Goal: Navigation & Orientation: Find specific page/section

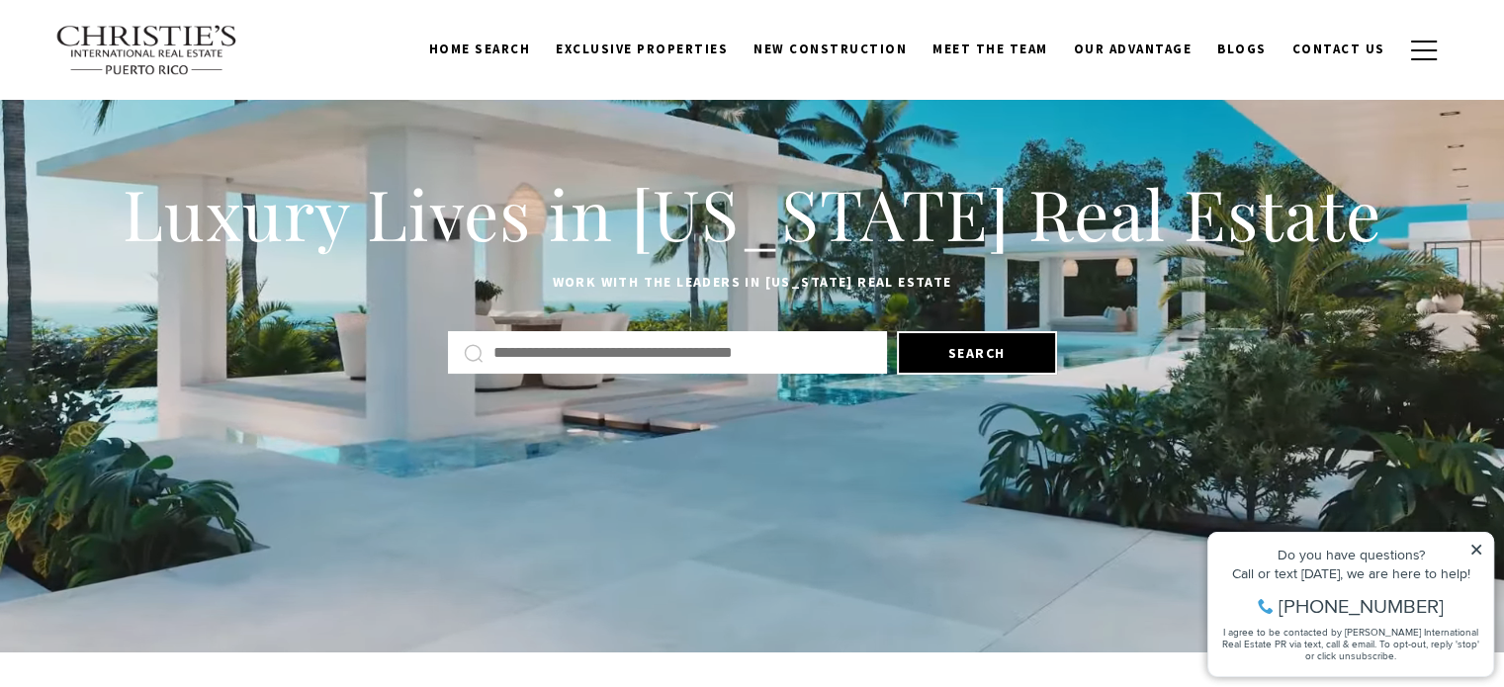
scroll to position [99, 0]
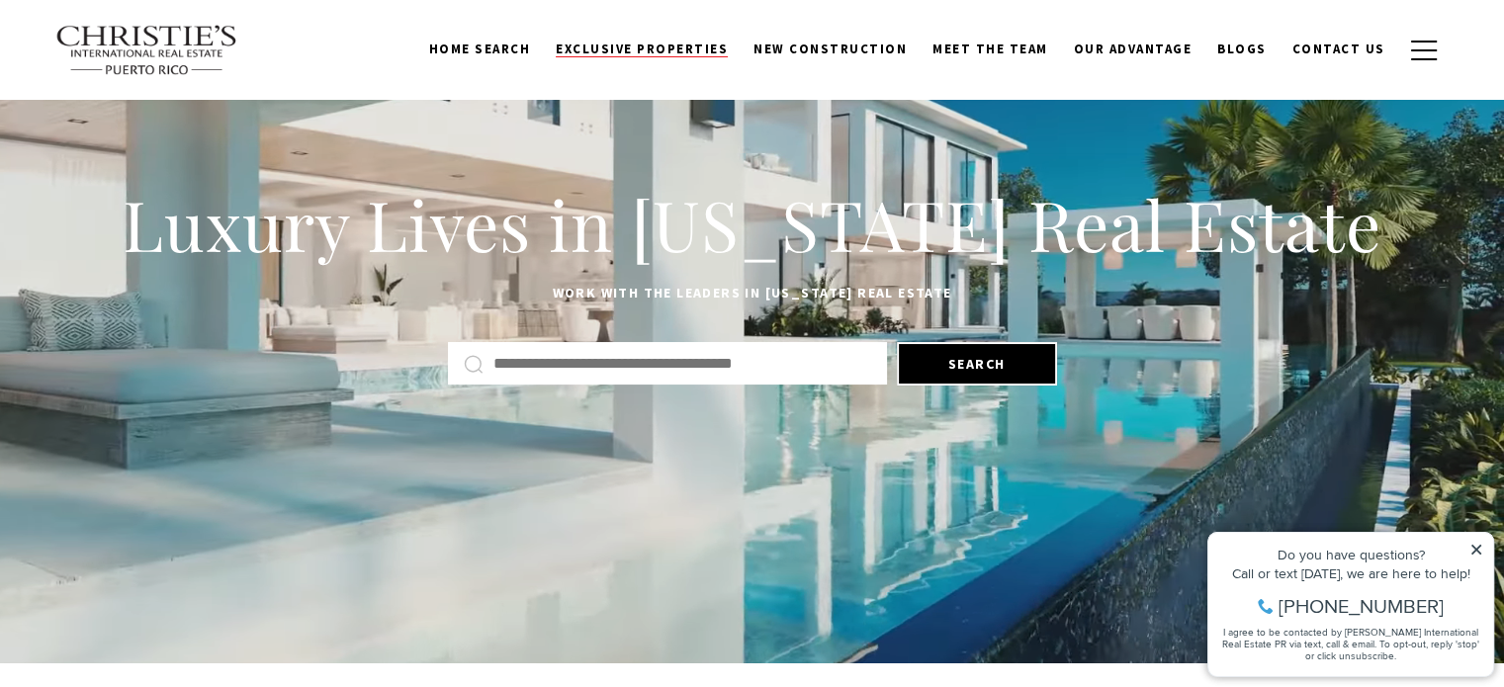
click at [681, 46] on span "Exclusive Properties" at bounding box center [642, 49] width 172 height 17
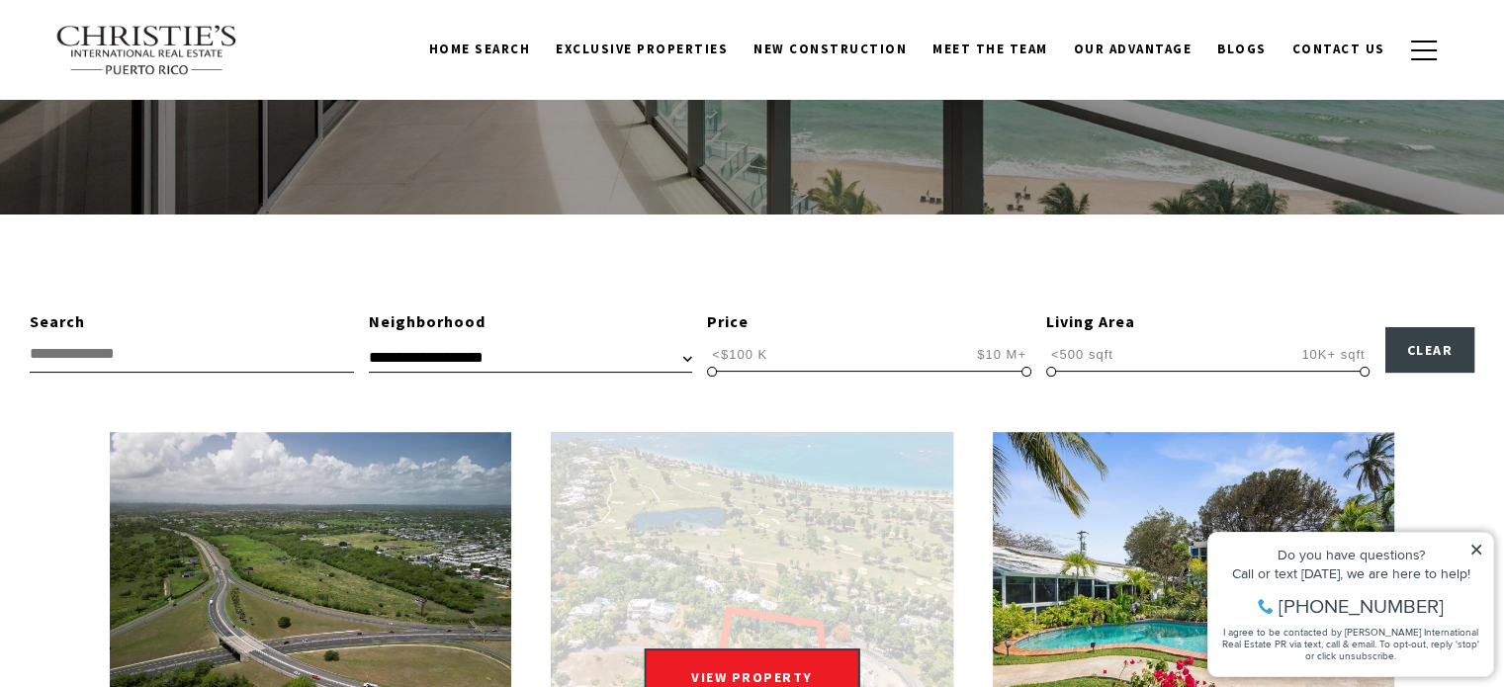
scroll to position [297, 0]
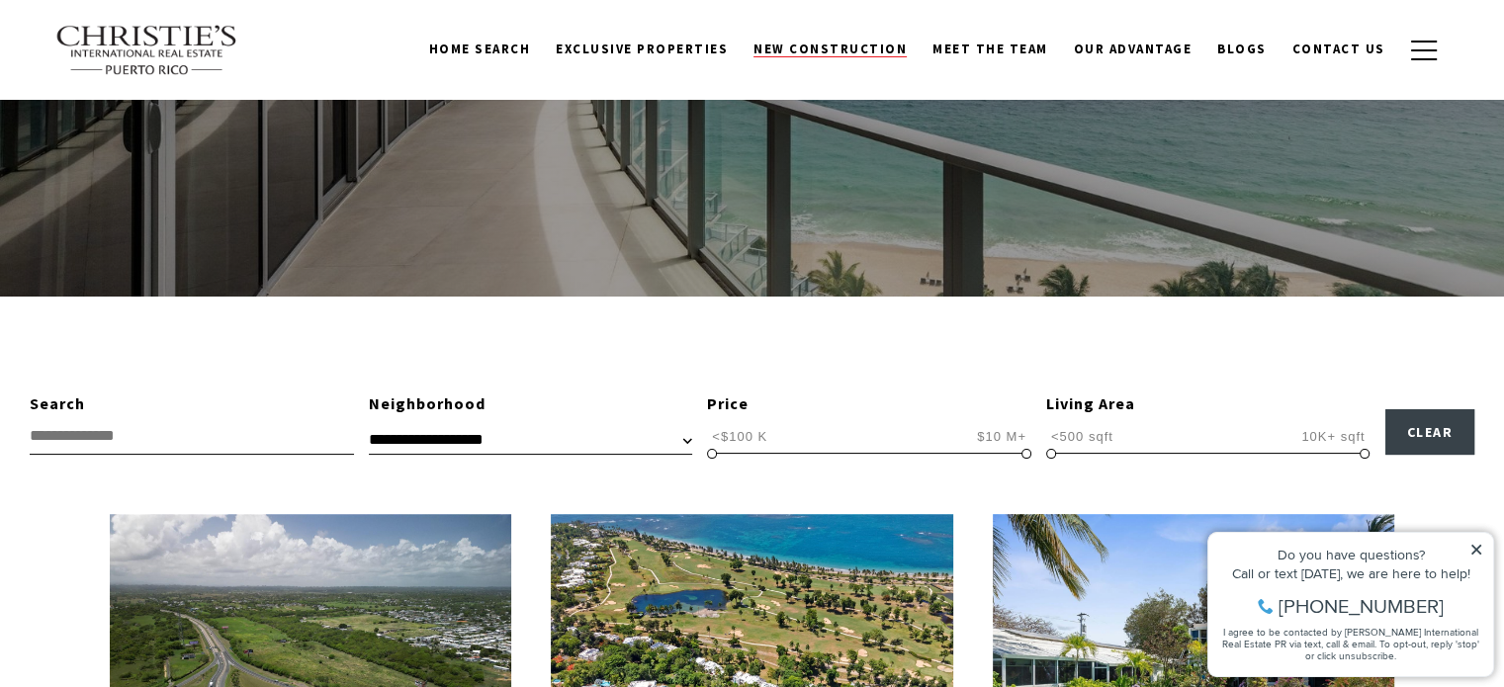
click at [866, 52] on span "New Construction" at bounding box center [830, 49] width 153 height 17
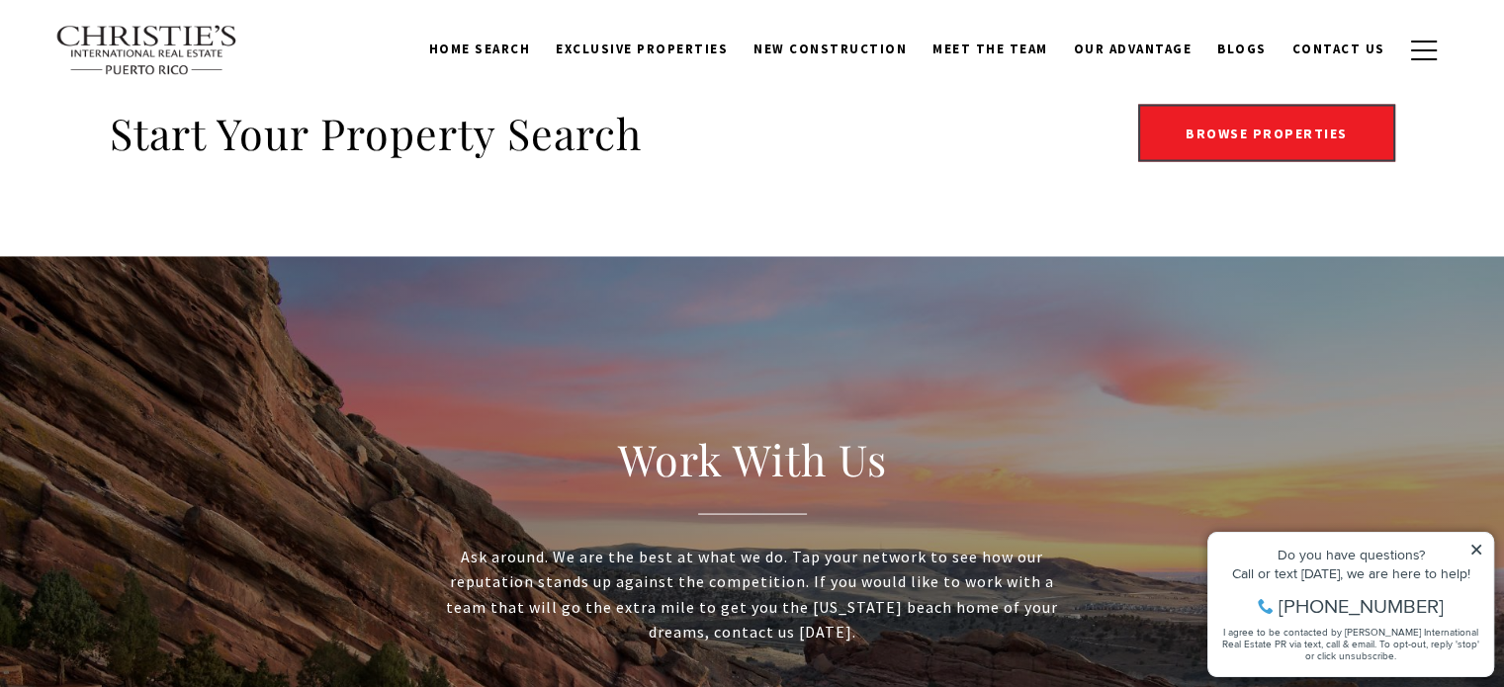
scroll to position [3758, 0]
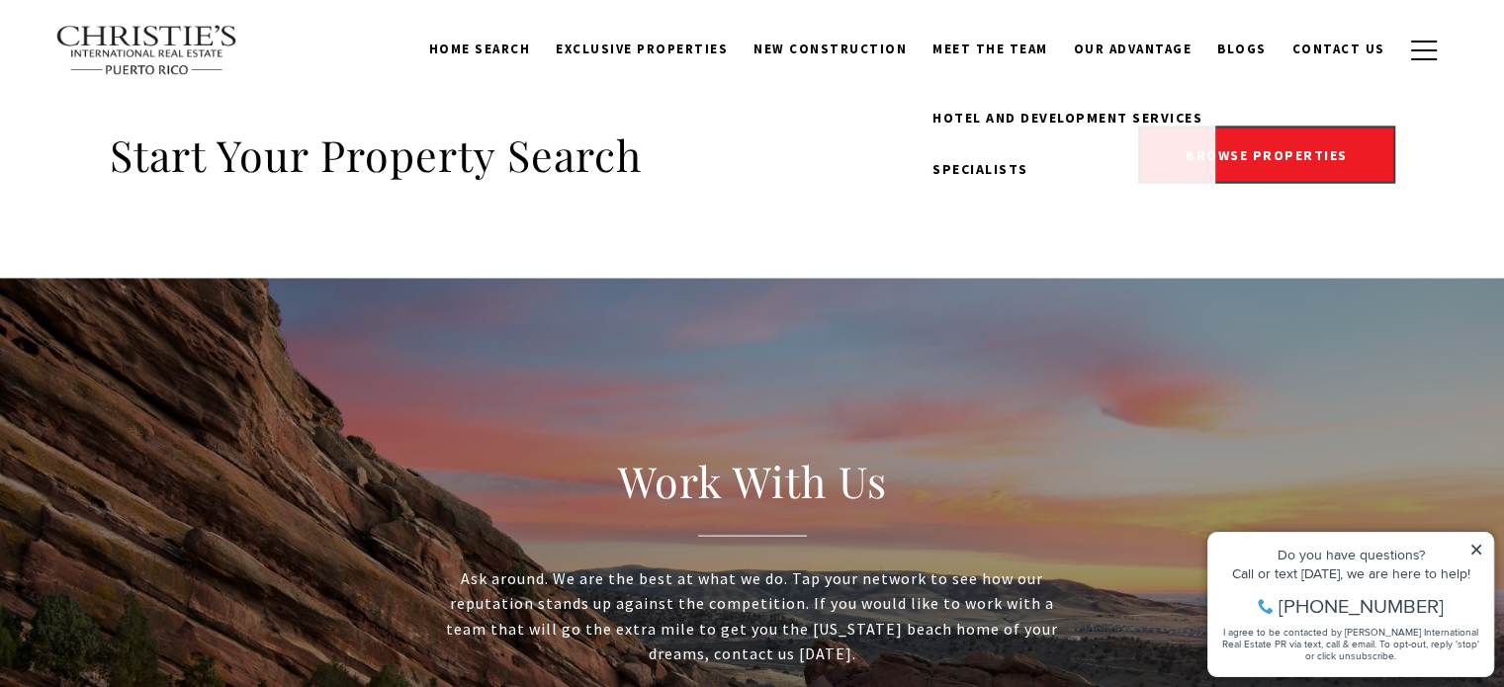
click at [1029, 54] on link "Meet the Team" at bounding box center [990, 50] width 141 height 38
click at [997, 48] on link "Meet the Team" at bounding box center [990, 50] width 141 height 38
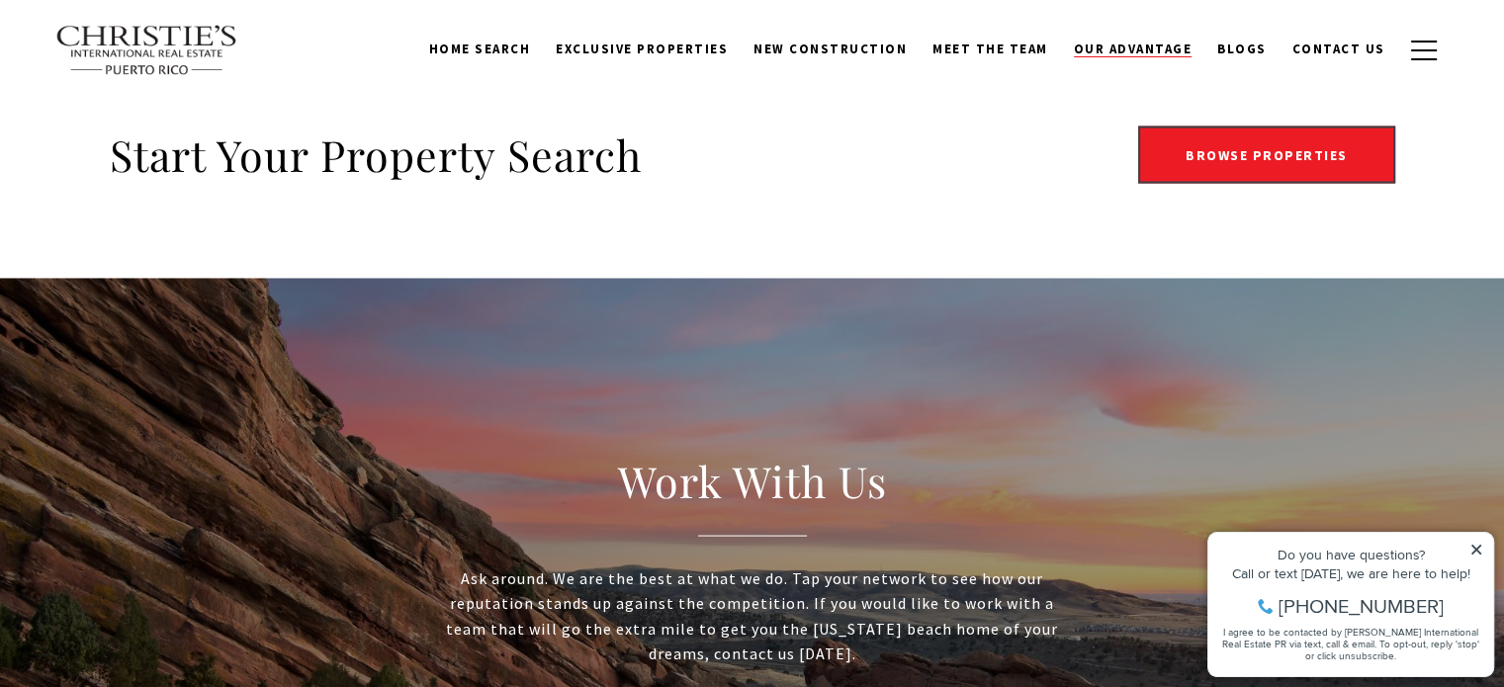
click at [1139, 54] on span "Our Advantage" at bounding box center [1133, 49] width 119 height 17
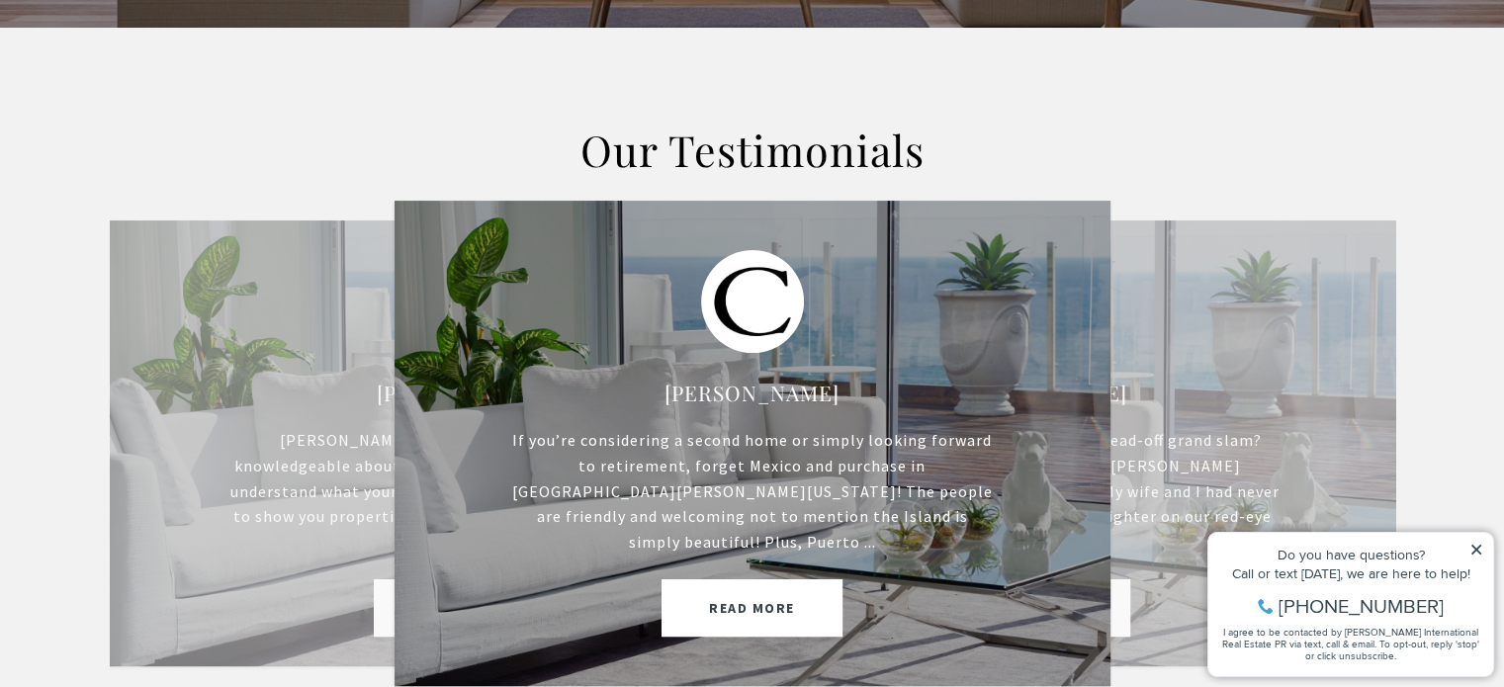
scroll to position [692, 0]
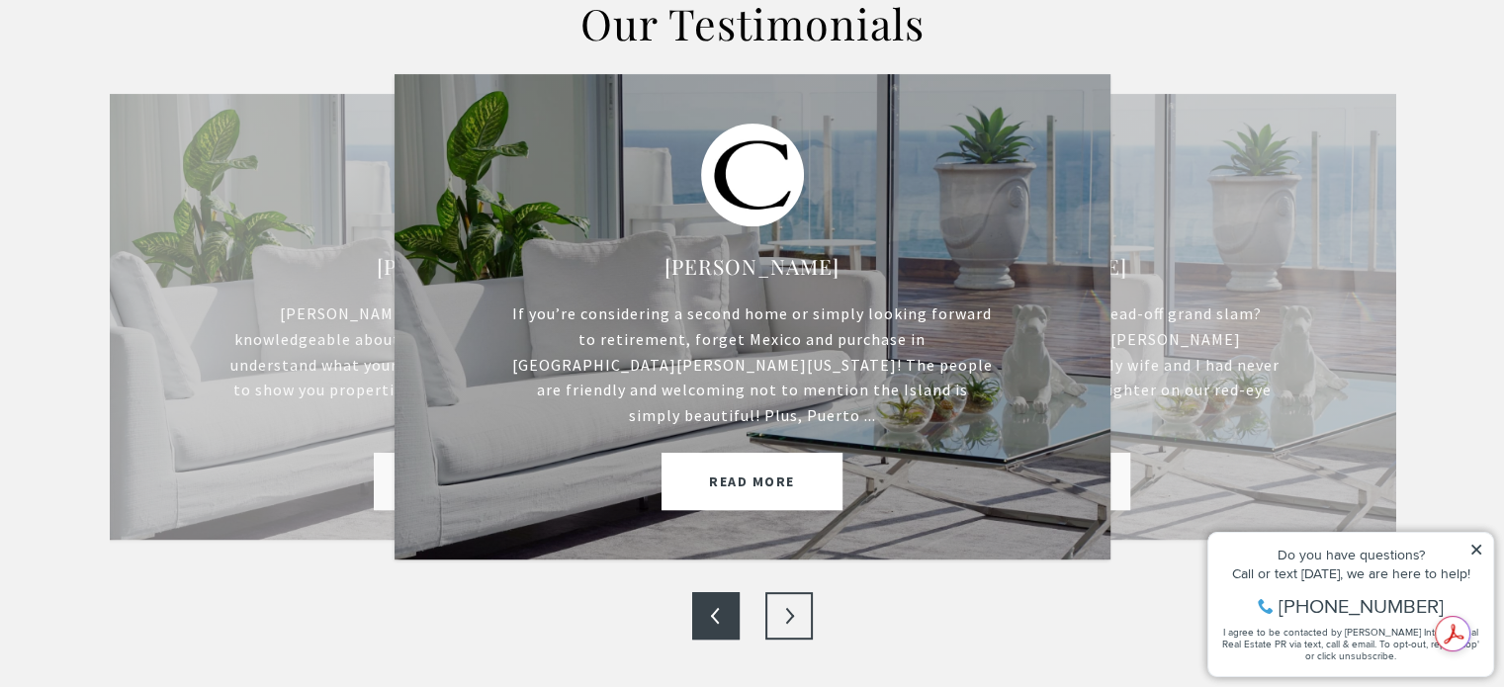
click at [774, 594] on button "Next" at bounding box center [788, 615] width 47 height 47
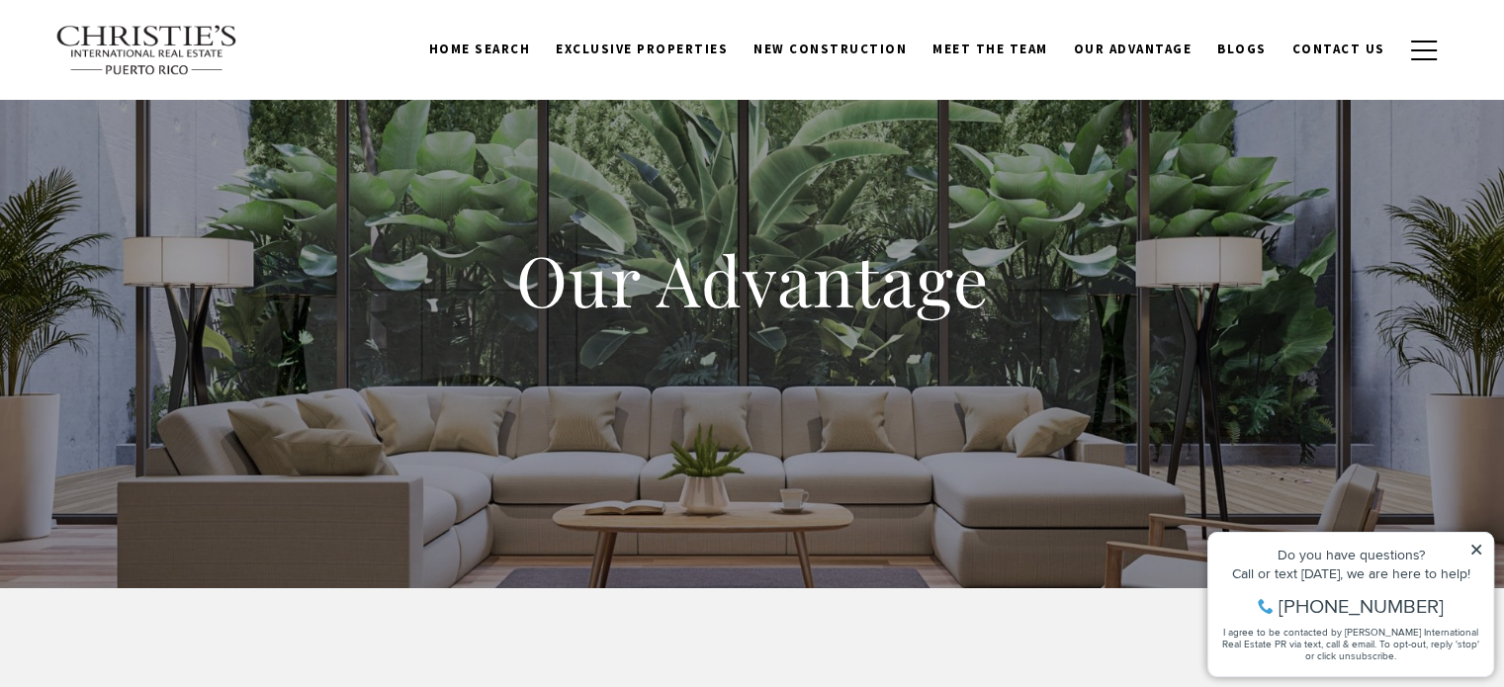
scroll to position [0, 0]
